Goal: Obtain resource: Download file/media

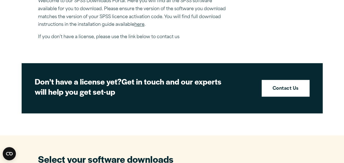
scroll to position [207, 0]
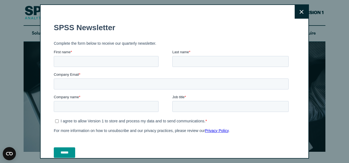
click at [297, 9] on button "Close" at bounding box center [301, 12] width 14 height 14
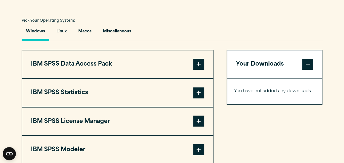
scroll to position [398, 0]
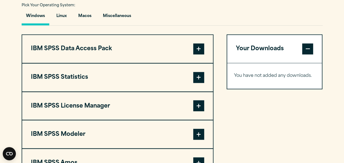
drag, startPoint x: 185, startPoint y: 46, endPoint x: 237, endPoint y: 95, distance: 71.2
click at [237, 95] on div "Your Downloads You have not added any downloads. Download 0 Items" at bounding box center [275, 105] width 96 height 143
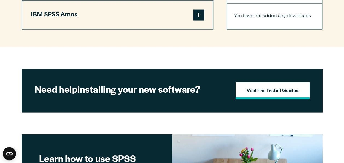
scroll to position [557, 0]
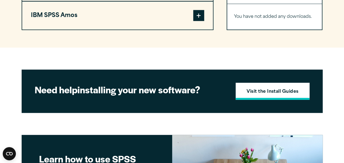
click at [269, 92] on strong "Visit the Install Guides" at bounding box center [273, 91] width 52 height 7
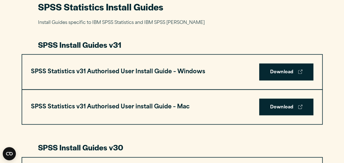
scroll to position [268, 0]
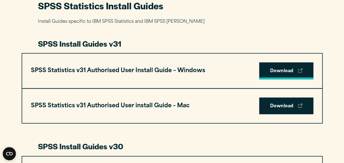
click at [274, 68] on link "Download" at bounding box center [287, 70] width 54 height 17
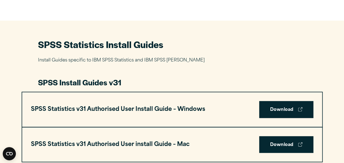
scroll to position [229, 0]
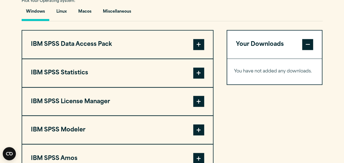
scroll to position [414, 0]
